Goal: Information Seeking & Learning: Learn about a topic

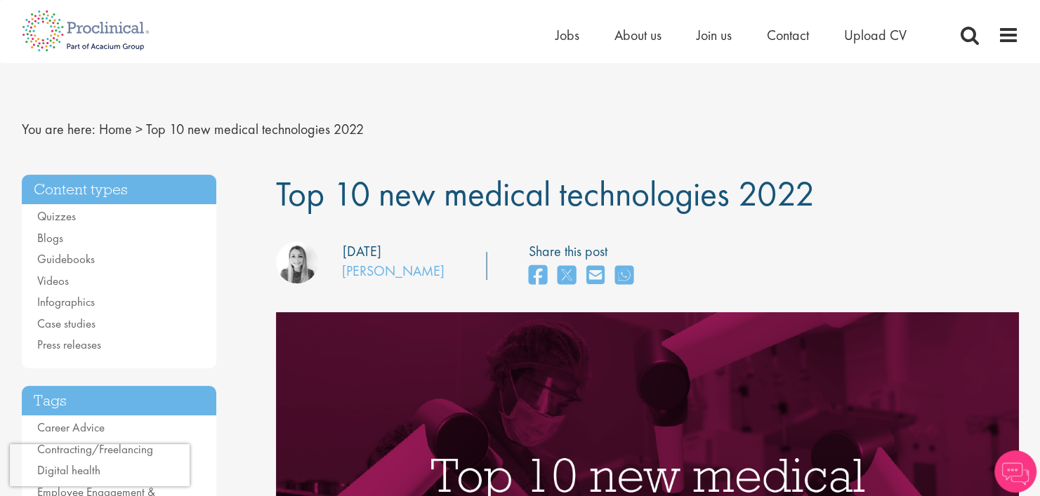
click at [693, 195] on span "Top 10 new medical technologies 2022" at bounding box center [545, 193] width 539 height 45
click at [695, 194] on span "Top 10 new medical technologies 2022" at bounding box center [545, 193] width 539 height 45
click at [696, 194] on span "Top 10 new medical technologies 2022" at bounding box center [545, 193] width 539 height 45
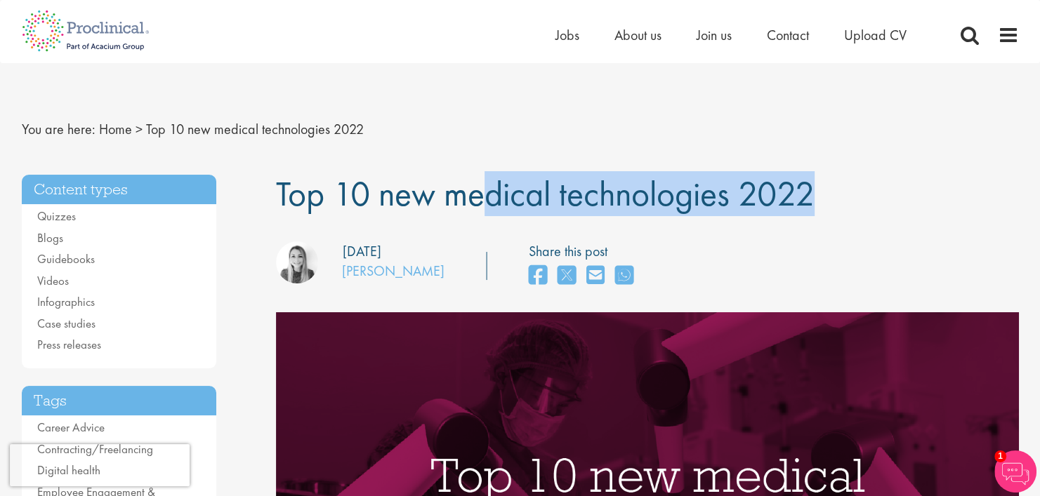
click at [696, 194] on span "Top 10 new medical technologies 2022" at bounding box center [545, 193] width 539 height 45
copy div "Top 10 new medical technologies 2022"
drag, startPoint x: 433, startPoint y: 265, endPoint x: 322, endPoint y: 277, distance: 111.0
click at [322, 277] on div "our consultant managing the role Author: [PERSON_NAME] Posting date: [DATE] Sha…" at bounding box center [647, 267] width 764 height 50
copy div "our consultant managing the role Author: [PERSON_NAME]"
